Goal: Task Accomplishment & Management: Manage account settings

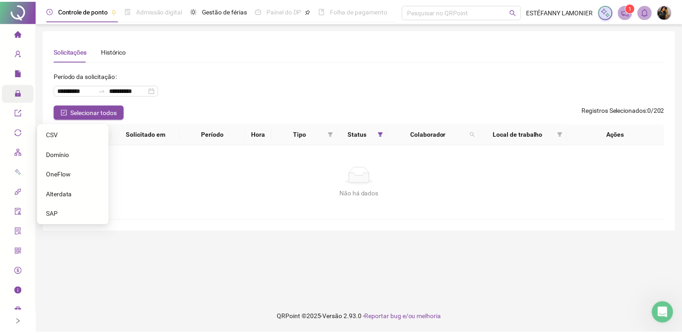
scroll to position [1, 0]
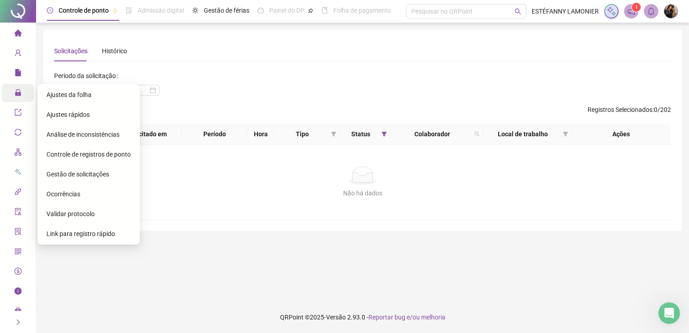
click at [62, 93] on span "Ajustes da folha" at bounding box center [68, 94] width 45 height 7
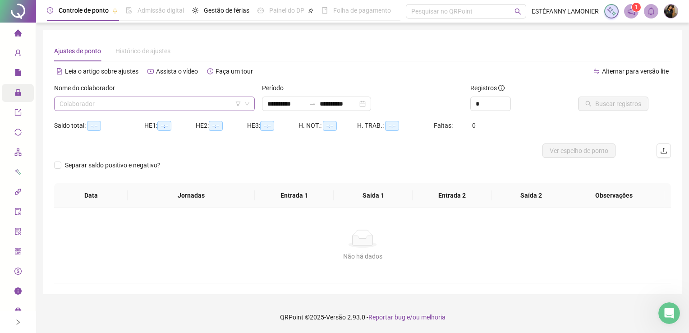
type input "**********"
click at [130, 105] on input "search" at bounding box center [151, 104] width 182 height 14
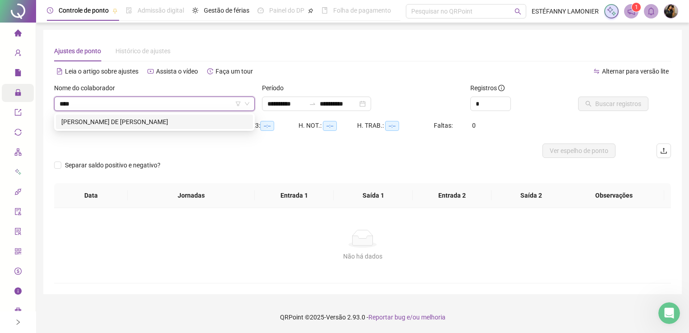
type input "*****"
click at [113, 122] on div "[PERSON_NAME] DE [PERSON_NAME]" at bounding box center [154, 122] width 186 height 10
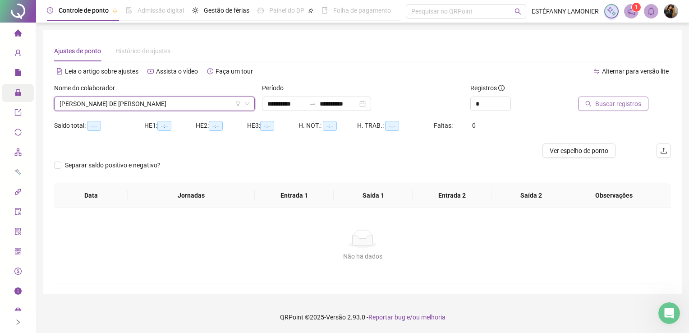
click at [600, 102] on span "Buscar registros" at bounding box center [618, 104] width 46 height 10
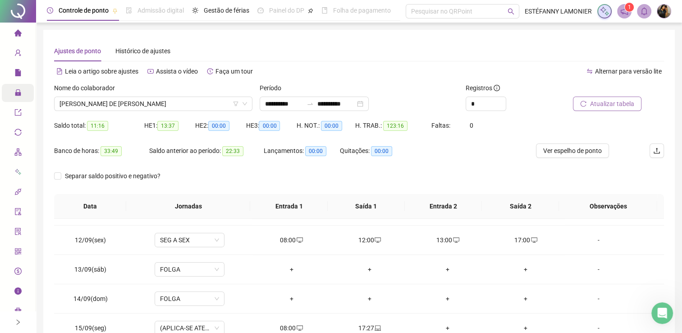
scroll to position [333, 0]
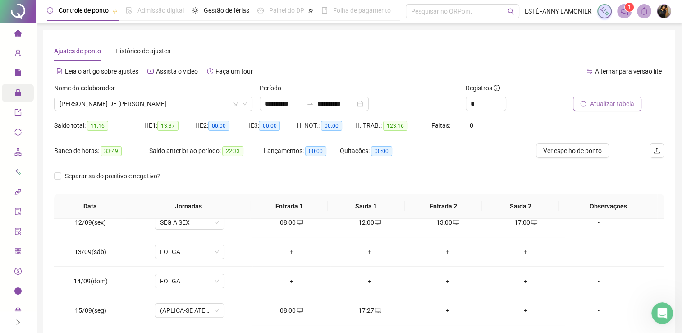
click at [608, 100] on span "Atualizar tabela" at bounding box center [612, 104] width 44 height 10
click at [566, 156] on button "Ver espelho de ponto" at bounding box center [572, 150] width 73 height 14
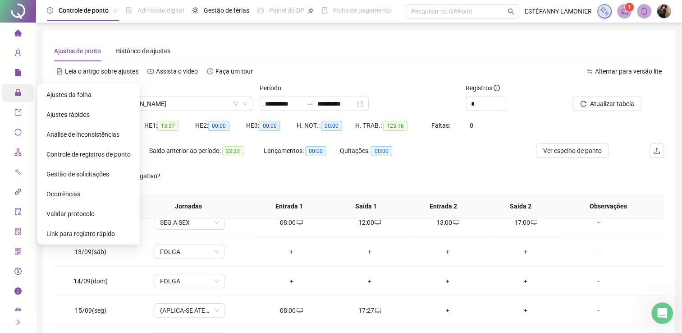
click at [70, 177] on span "Gestão de solicitações" at bounding box center [77, 173] width 63 height 7
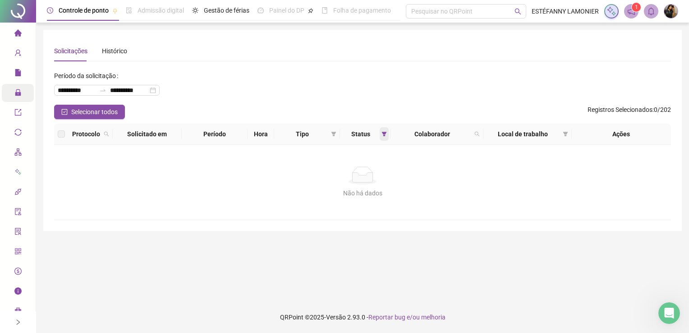
click at [386, 134] on span at bounding box center [384, 134] width 9 height 14
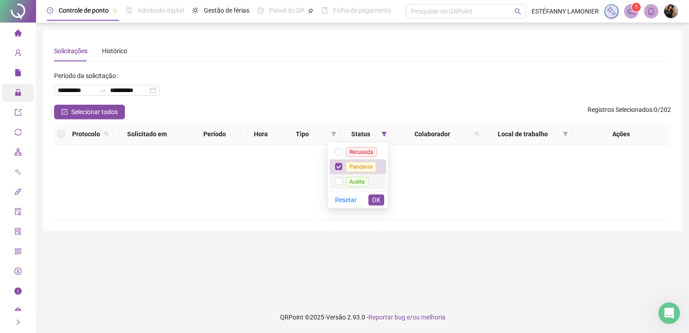
click at [368, 179] on span "Aceita" at bounding box center [357, 182] width 23 height 10
click at [372, 195] on span "OK" at bounding box center [376, 200] width 9 height 10
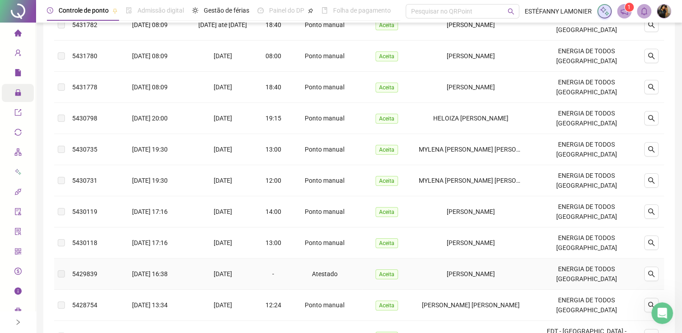
scroll to position [253, 0]
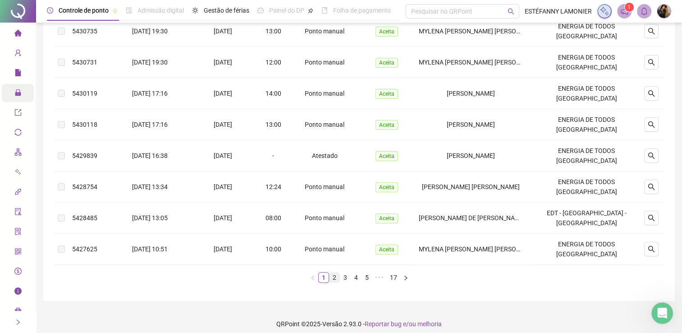
click at [335, 272] on link "2" at bounding box center [335, 277] width 10 height 10
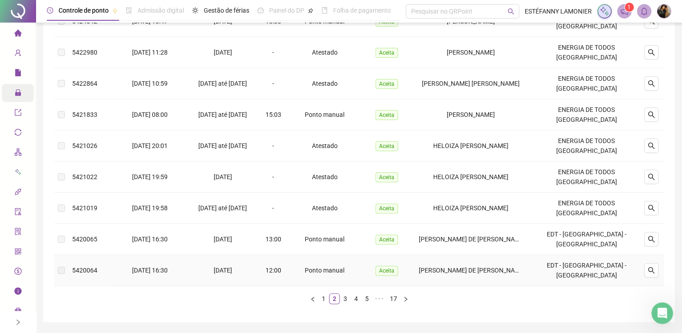
scroll to position [248, 0]
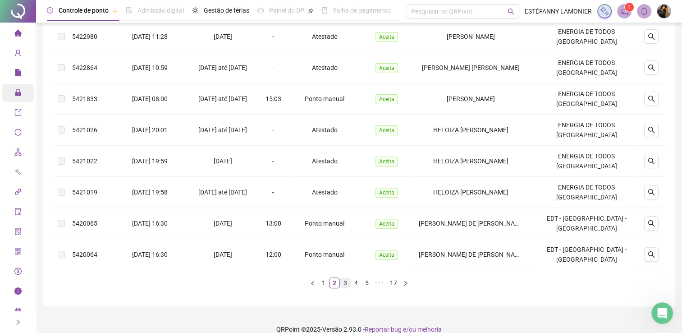
click at [343, 278] on link "3" at bounding box center [345, 283] width 10 height 10
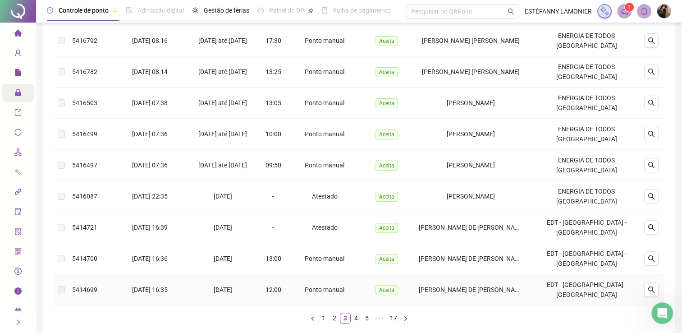
scroll to position [197, 0]
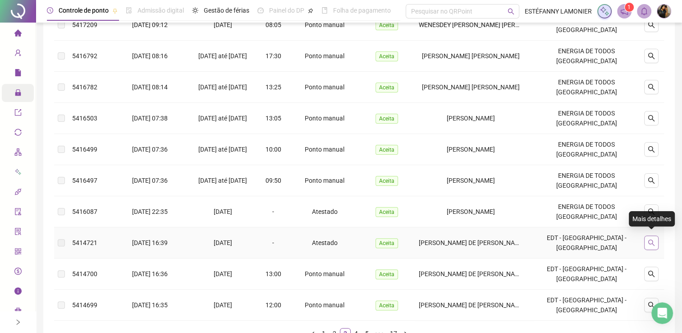
click at [649, 239] on icon "search" at bounding box center [651, 242] width 6 height 6
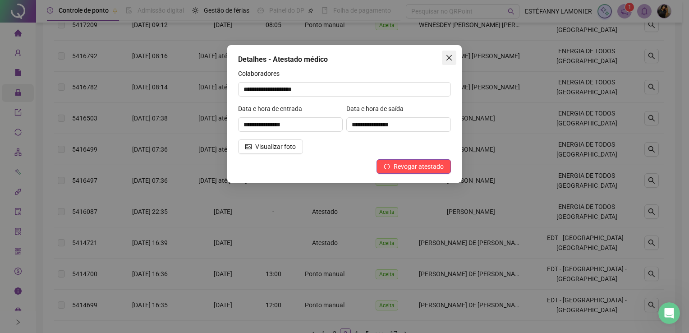
click at [451, 59] on icon "close" at bounding box center [448, 57] width 5 height 5
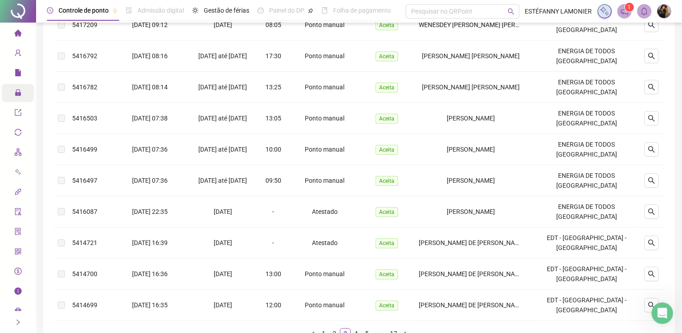
click at [20, 94] on icon "lock" at bounding box center [18, 92] width 6 height 6
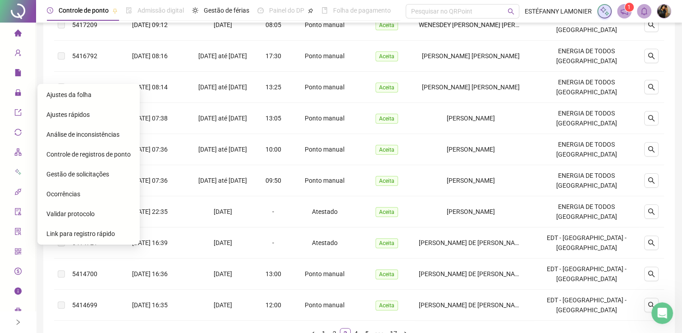
click at [69, 92] on span "Ajustes da folha" at bounding box center [68, 94] width 45 height 7
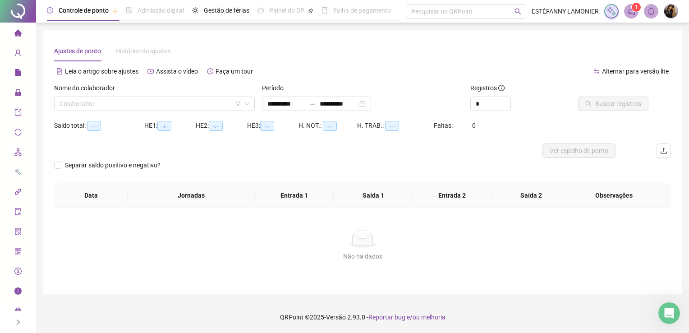
type input "**********"
click at [136, 108] on input "search" at bounding box center [151, 104] width 182 height 14
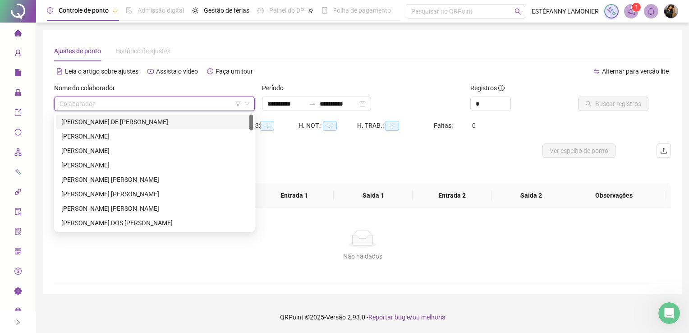
click at [115, 121] on div "[PERSON_NAME] DE [PERSON_NAME]" at bounding box center [154, 122] width 186 height 10
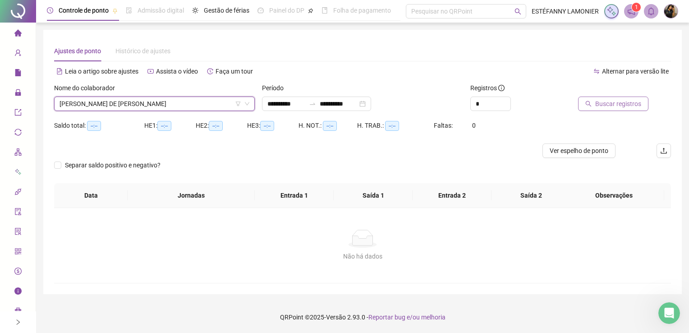
click at [595, 100] on button "Buscar registros" at bounding box center [613, 103] width 70 height 14
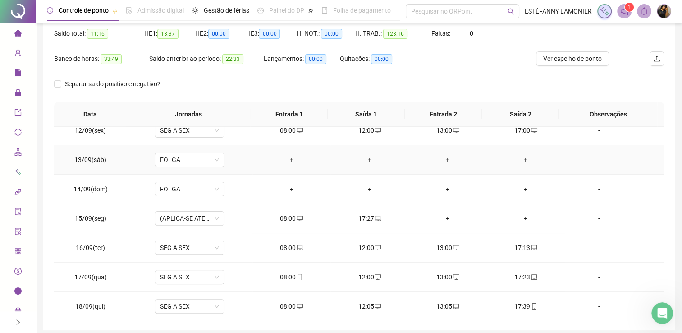
scroll to position [128, 0]
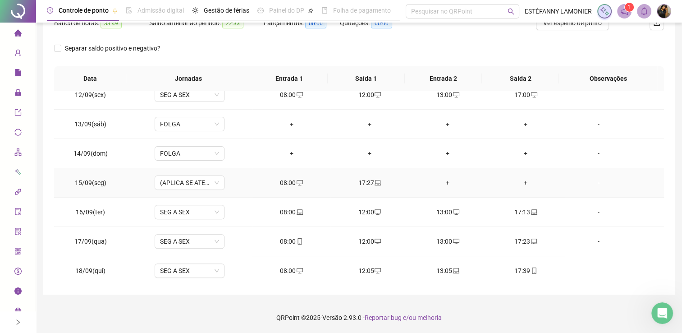
click at [441, 181] on div "+" at bounding box center [448, 183] width 64 height 10
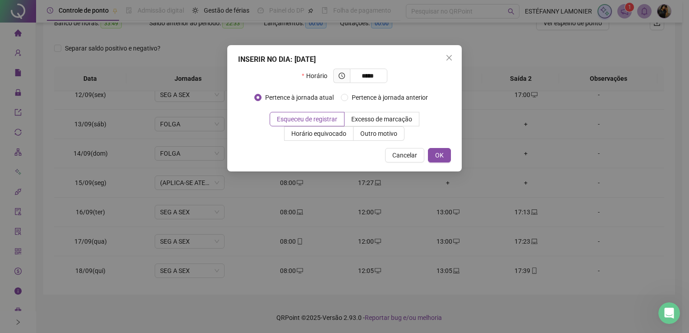
type input "*****"
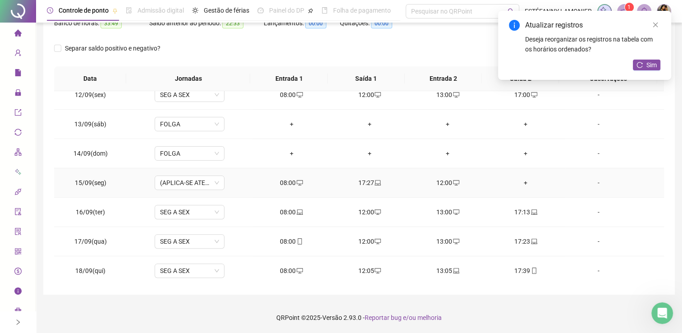
click at [522, 180] on div "+" at bounding box center [526, 183] width 64 height 10
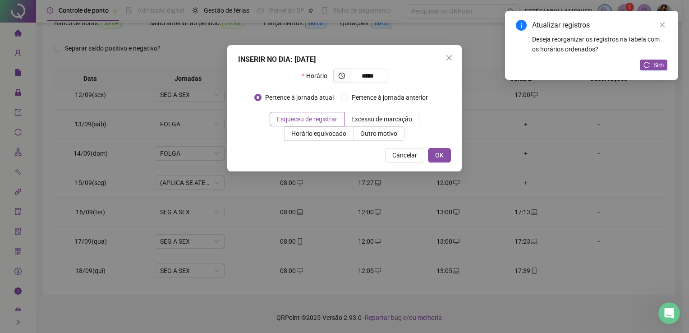
type input "*****"
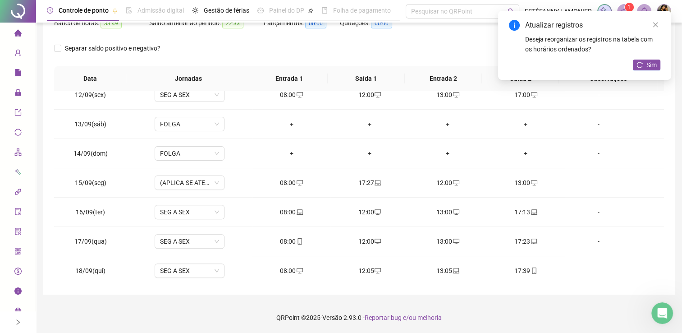
click at [646, 71] on div "Atualizar registros Deseja reorganizar os registros na tabela com os horários o…" at bounding box center [584, 45] width 173 height 69
click at [645, 67] on button "Sim" at bounding box center [646, 65] width 27 height 11
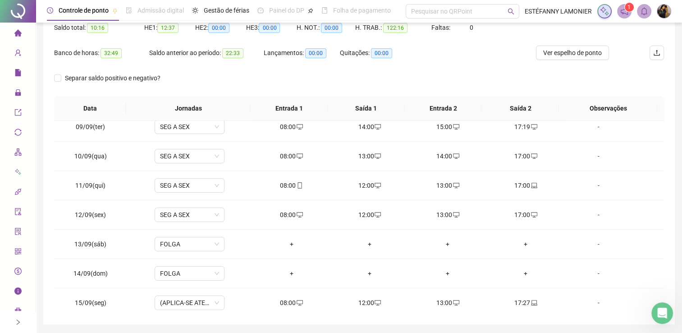
scroll to position [82, 0]
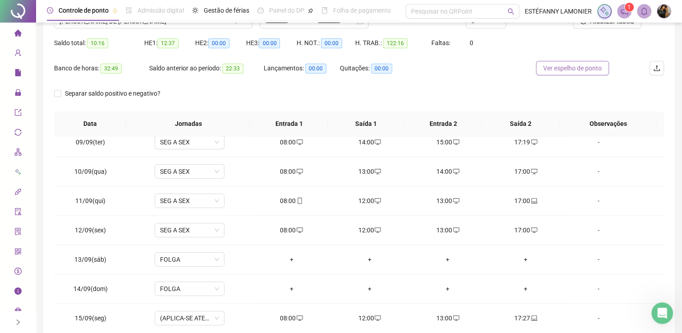
click at [568, 67] on span "Ver espelho de ponto" at bounding box center [572, 68] width 59 height 10
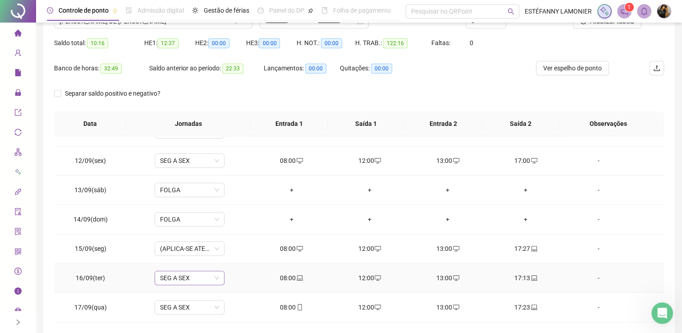
scroll to position [333, 0]
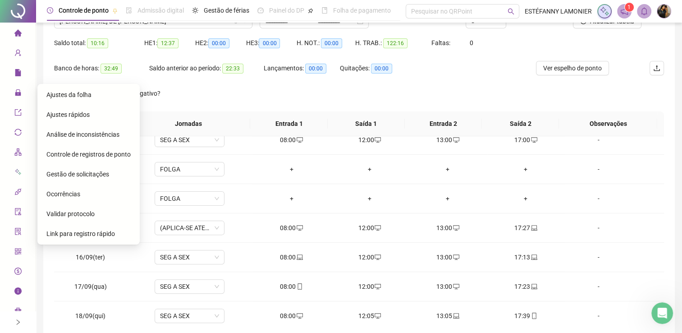
click at [76, 175] on span "Gestão de solicitações" at bounding box center [77, 173] width 63 height 7
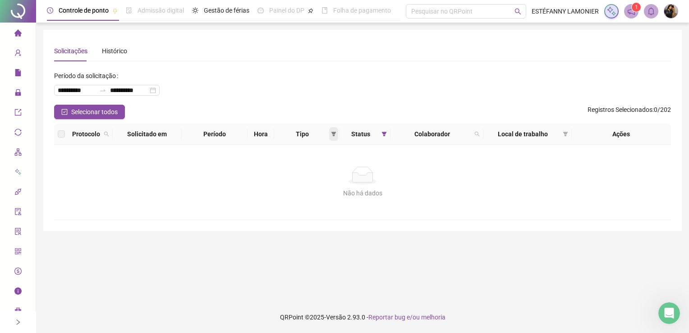
click at [332, 132] on icon "filter" at bounding box center [333, 134] width 5 height 5
click at [307, 167] on span "Atestado" at bounding box center [304, 165] width 26 height 7
click at [319, 196] on button "OK" at bounding box center [326, 198] width 16 height 11
click at [383, 135] on icon "filter" at bounding box center [383, 134] width 5 height 5
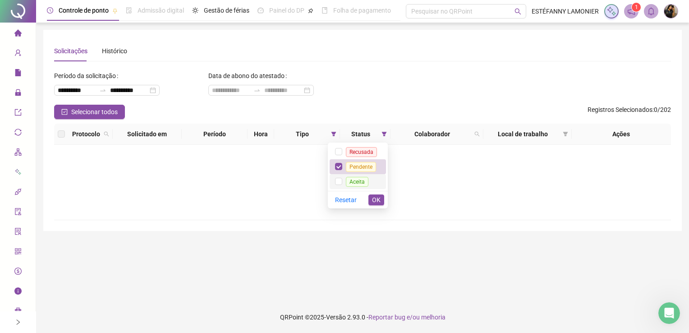
click at [356, 182] on span "Aceita" at bounding box center [357, 182] width 23 height 10
click at [368, 164] on span "Pendente" at bounding box center [361, 167] width 30 height 10
click at [380, 207] on div "[PERSON_NAME] OK" at bounding box center [358, 200] width 60 height 18
click at [377, 200] on span "OK" at bounding box center [376, 200] width 9 height 10
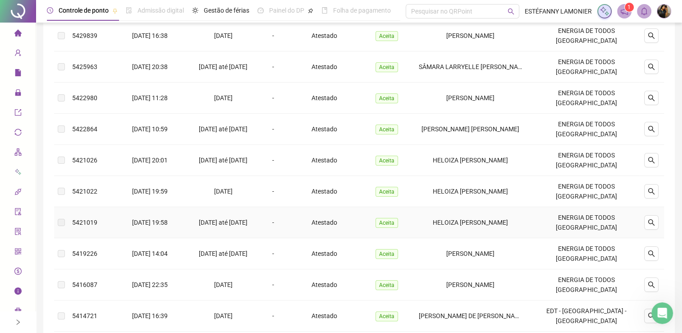
scroll to position [253, 0]
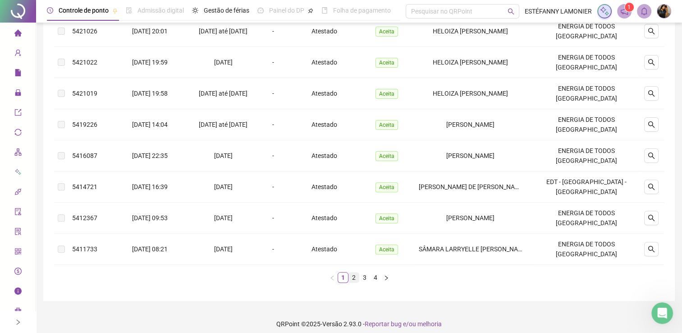
click at [352, 272] on link "2" at bounding box center [354, 277] width 10 height 10
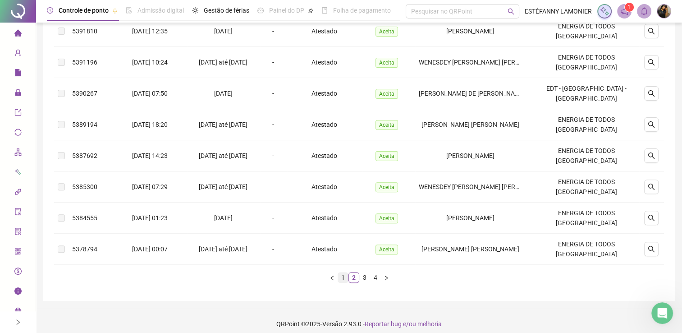
click at [344, 272] on link "1" at bounding box center [343, 277] width 10 height 10
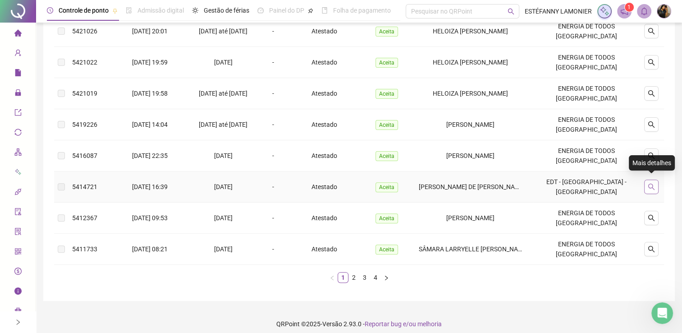
click at [648, 183] on icon "search" at bounding box center [651, 186] width 7 height 7
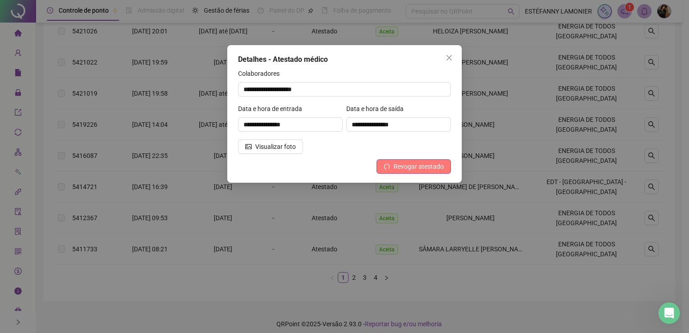
click at [396, 166] on span "Revogar atestado" at bounding box center [419, 166] width 50 height 10
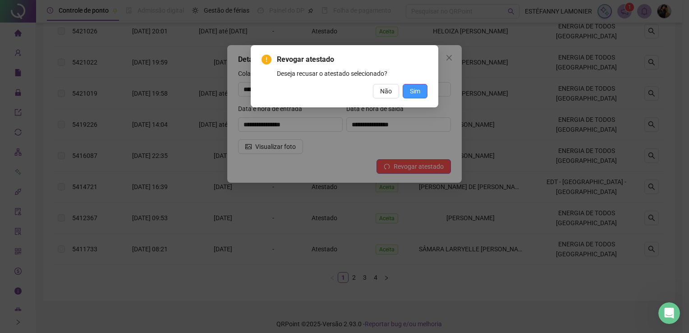
click at [413, 91] on span "Sim" at bounding box center [415, 91] width 10 height 10
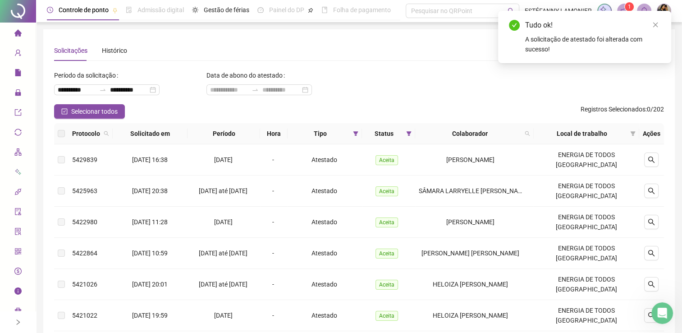
scroll to position [0, 0]
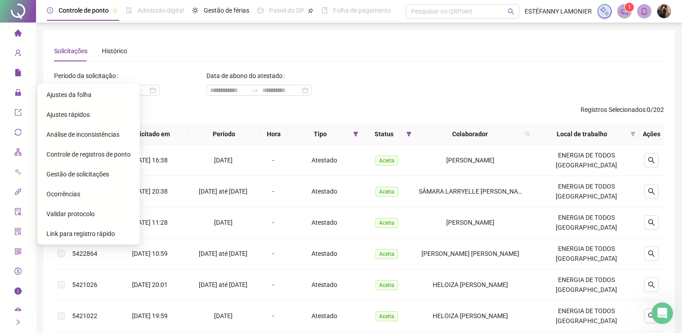
click at [78, 95] on span "Ajustes da folha" at bounding box center [68, 94] width 45 height 7
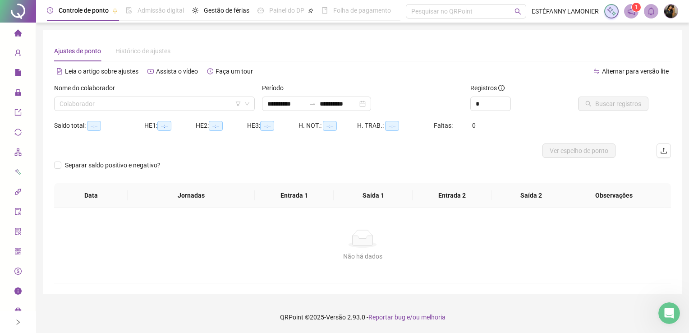
type input "**********"
click at [134, 97] on input "search" at bounding box center [151, 104] width 182 height 14
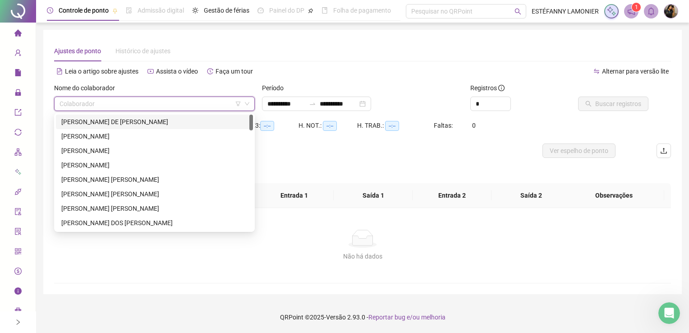
click at [124, 121] on div "[PERSON_NAME] DE [PERSON_NAME]" at bounding box center [154, 122] width 186 height 10
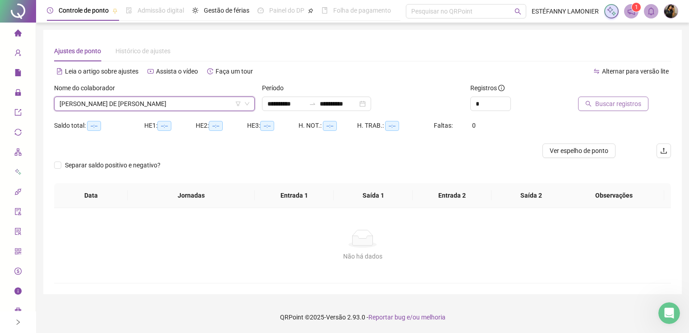
click at [600, 110] on button "Buscar registros" at bounding box center [613, 103] width 70 height 14
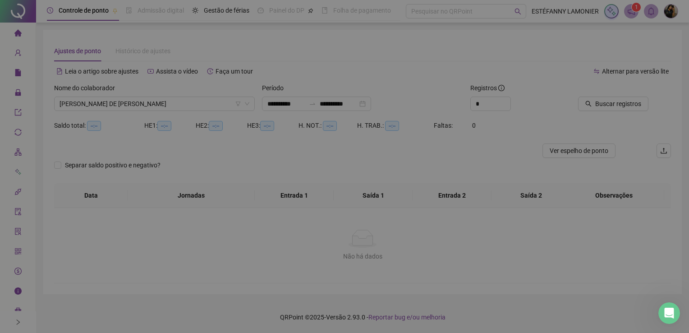
click at [602, 106] on div "Buscando registros Os registros de ponto estão sendo buscados... OK" at bounding box center [344, 166] width 689 height 333
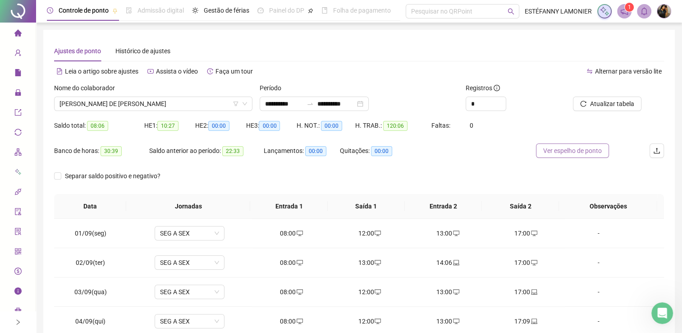
click at [564, 143] on button "Ver espelho de ponto" at bounding box center [572, 150] width 73 height 14
